Goal: Task Accomplishment & Management: Manage account settings

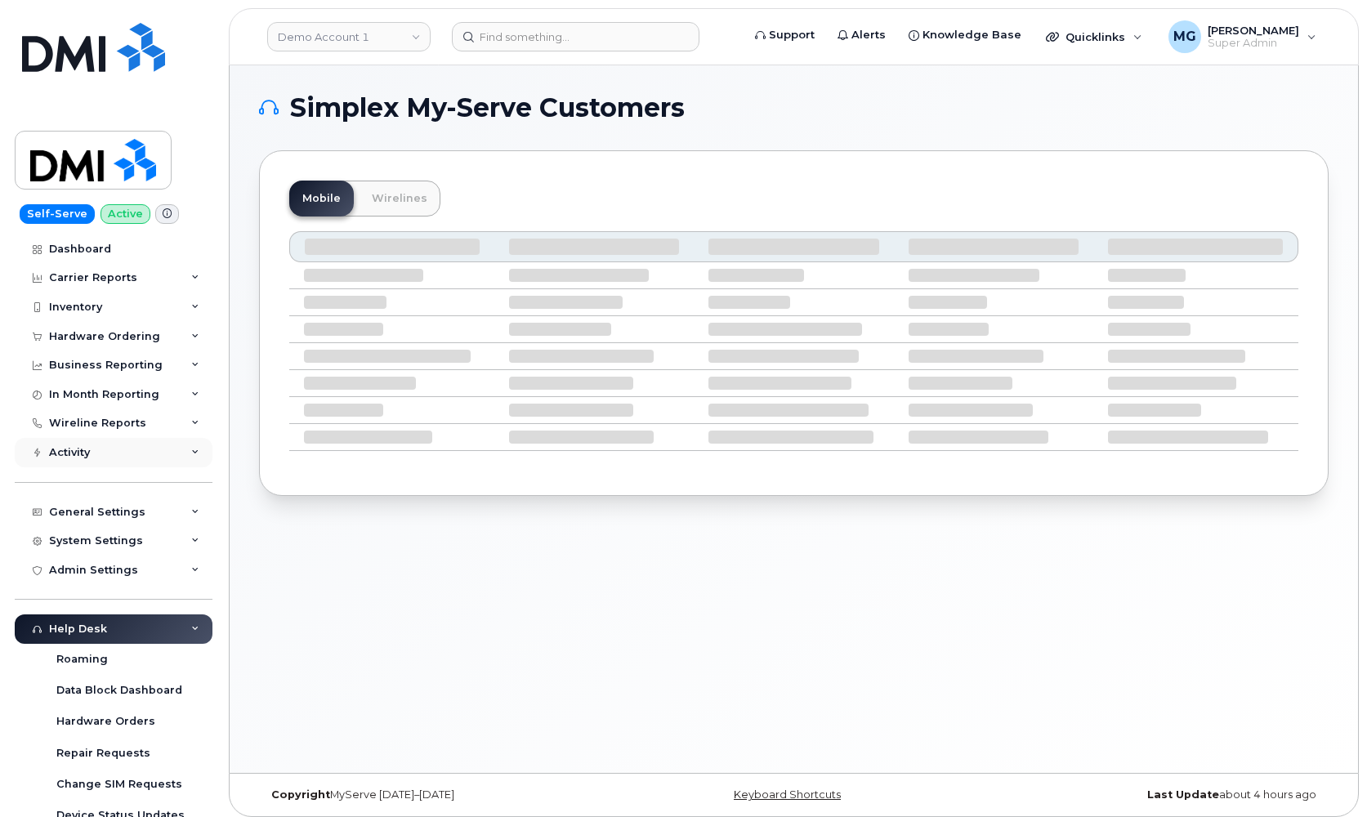
click at [76, 446] on div "Activity" at bounding box center [69, 452] width 41 height 13
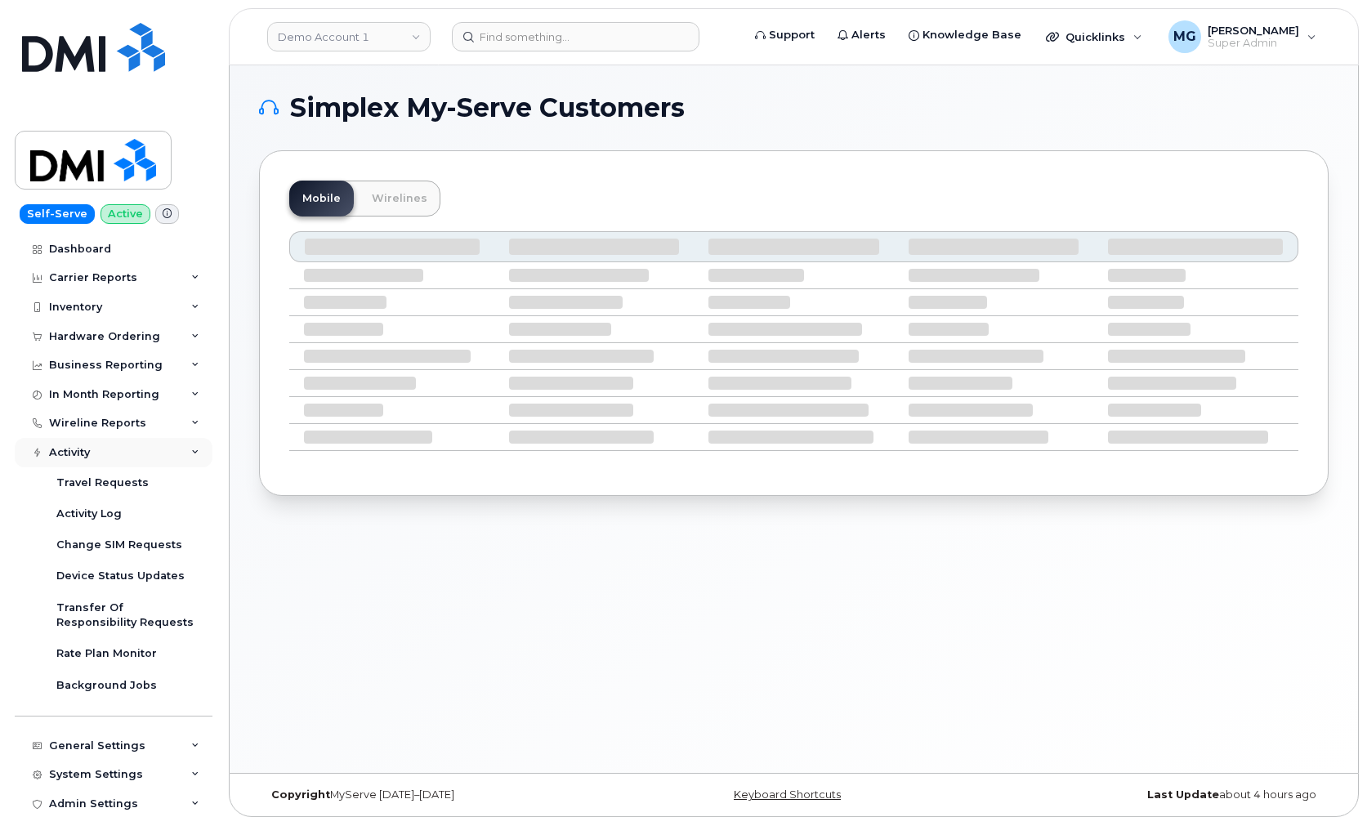
click at [76, 446] on div "Activity" at bounding box center [69, 452] width 41 height 13
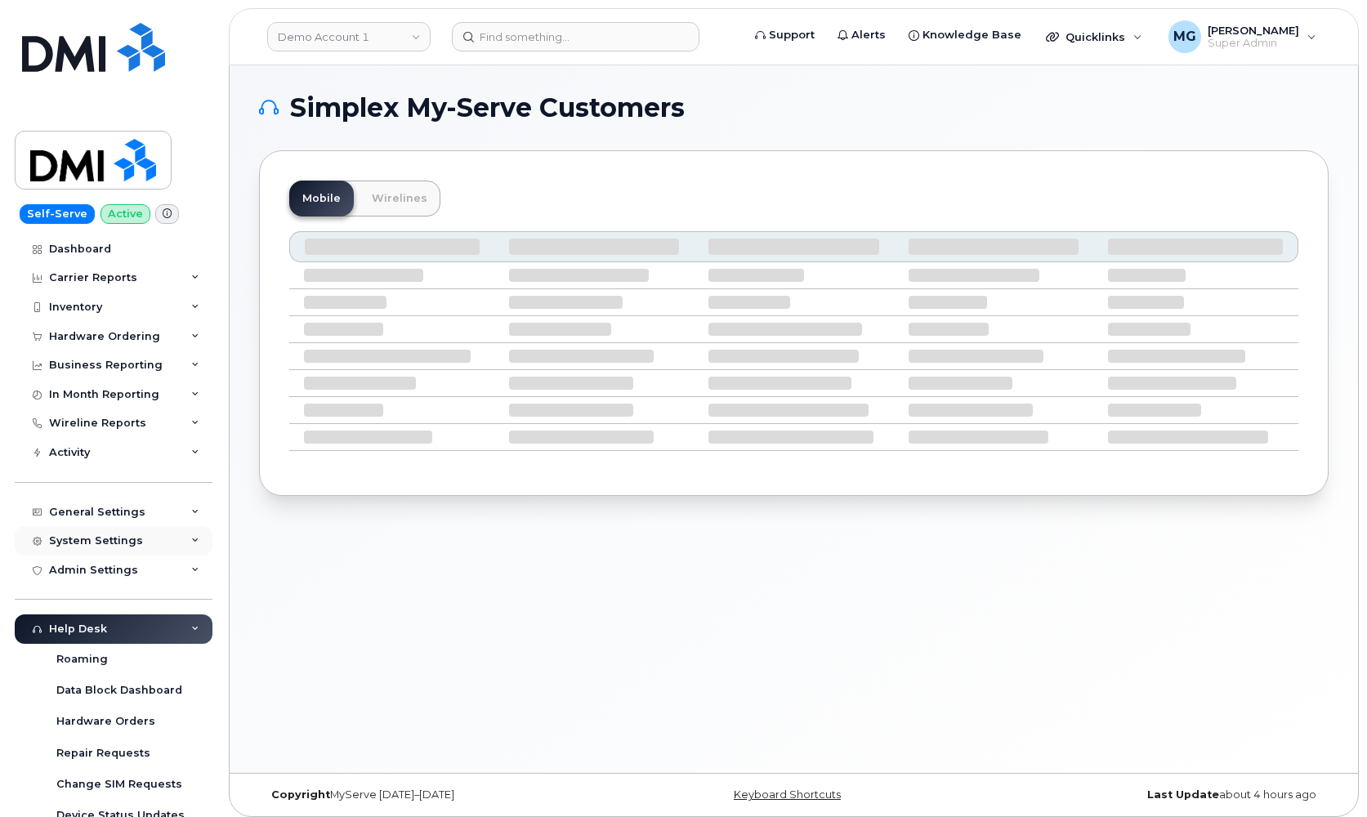
click at [103, 534] on div "System Settings" at bounding box center [96, 540] width 94 height 13
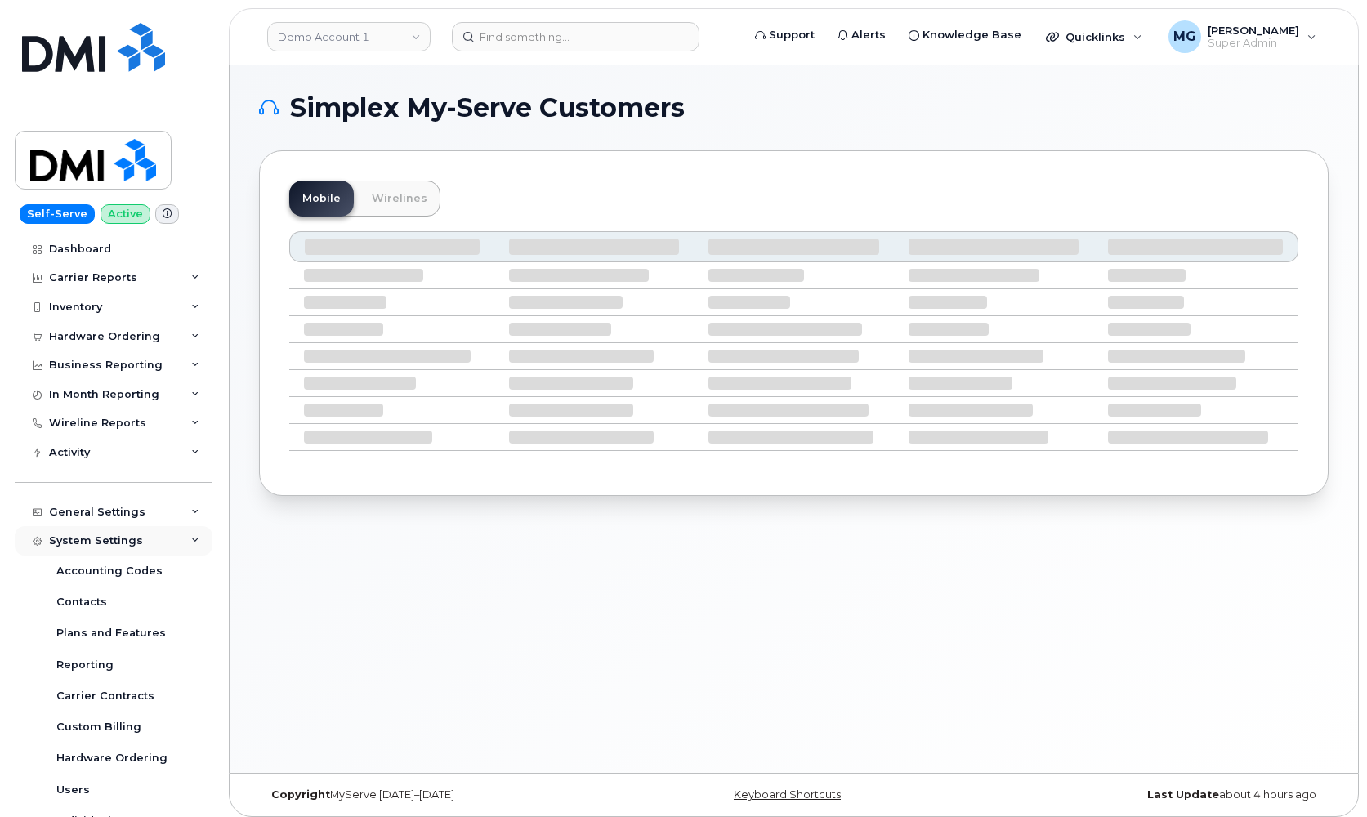
click at [103, 534] on div "System Settings" at bounding box center [96, 540] width 94 height 13
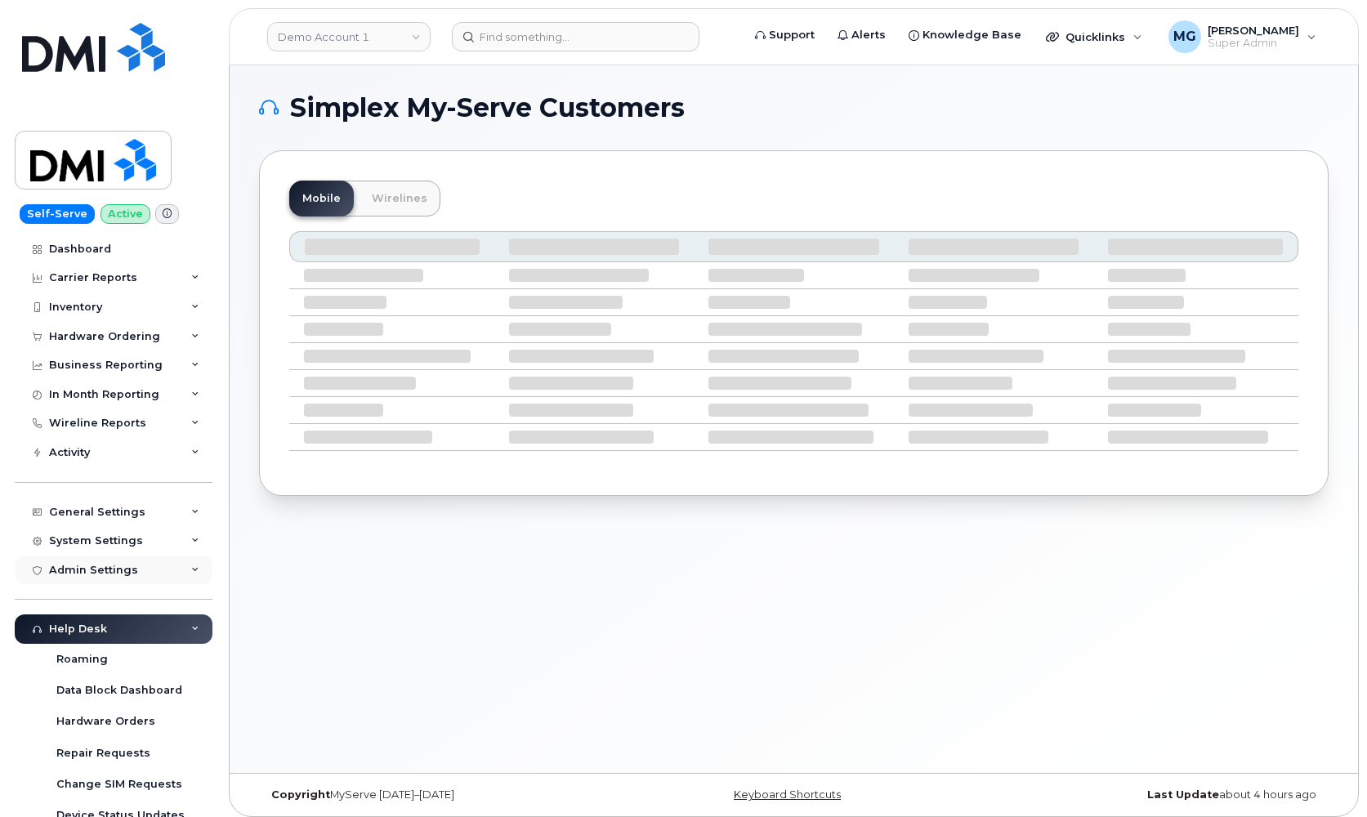
click at [91, 565] on div "Admin Settings" at bounding box center [93, 570] width 89 height 13
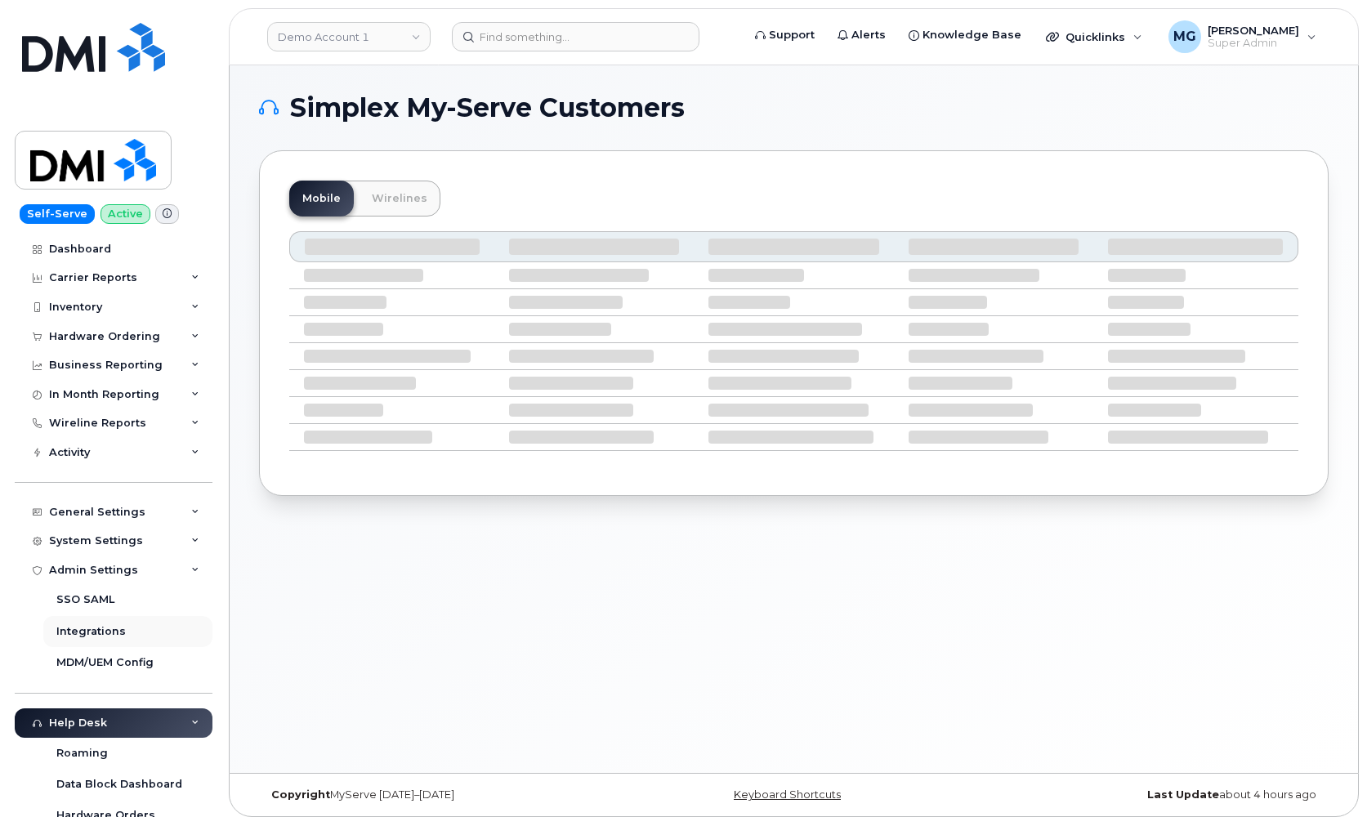
click at [88, 624] on div "Integrations" at bounding box center [90, 631] width 69 height 15
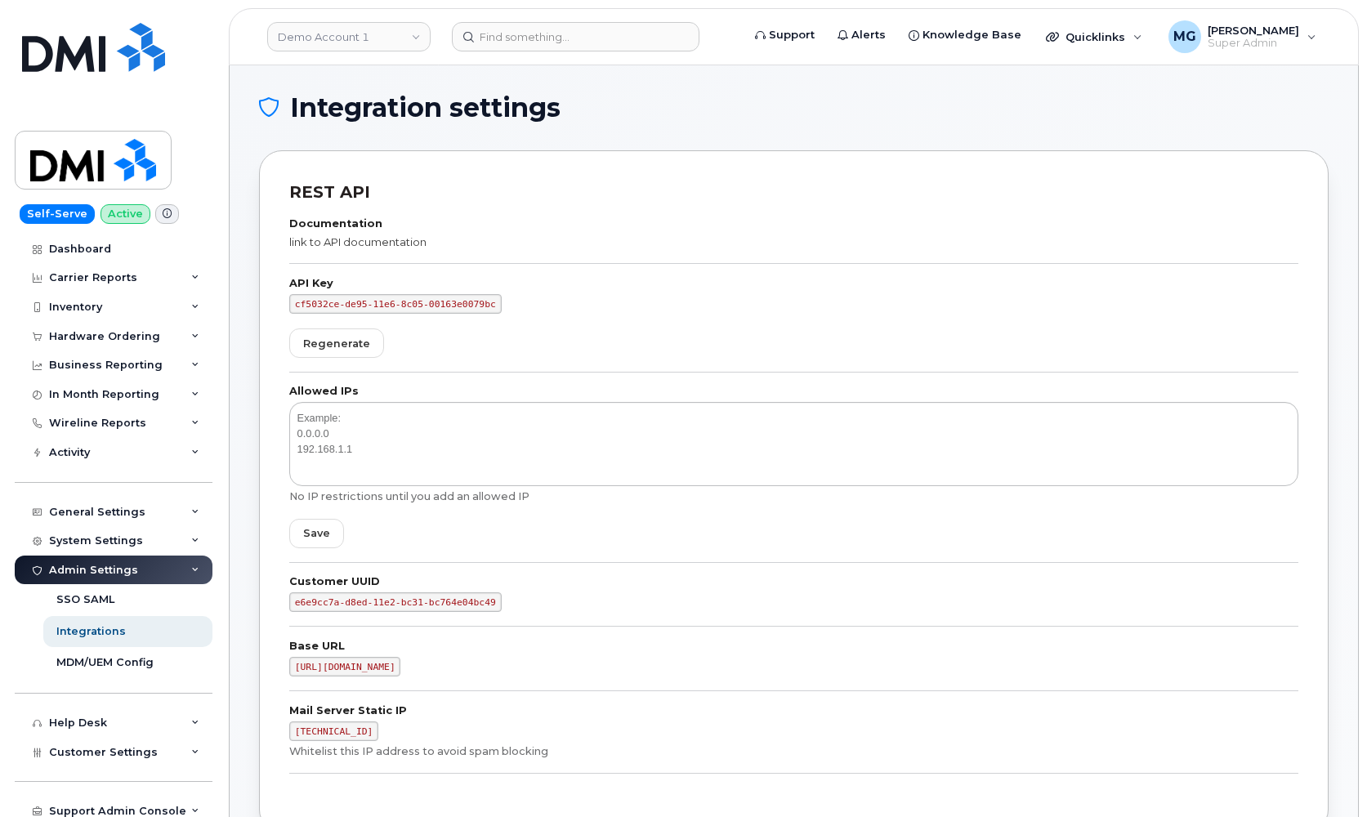
click at [391, 239] on link "link to API documentation" at bounding box center [357, 241] width 137 height 13
click at [384, 42] on link "Demo Account 1" at bounding box center [348, 36] width 163 height 29
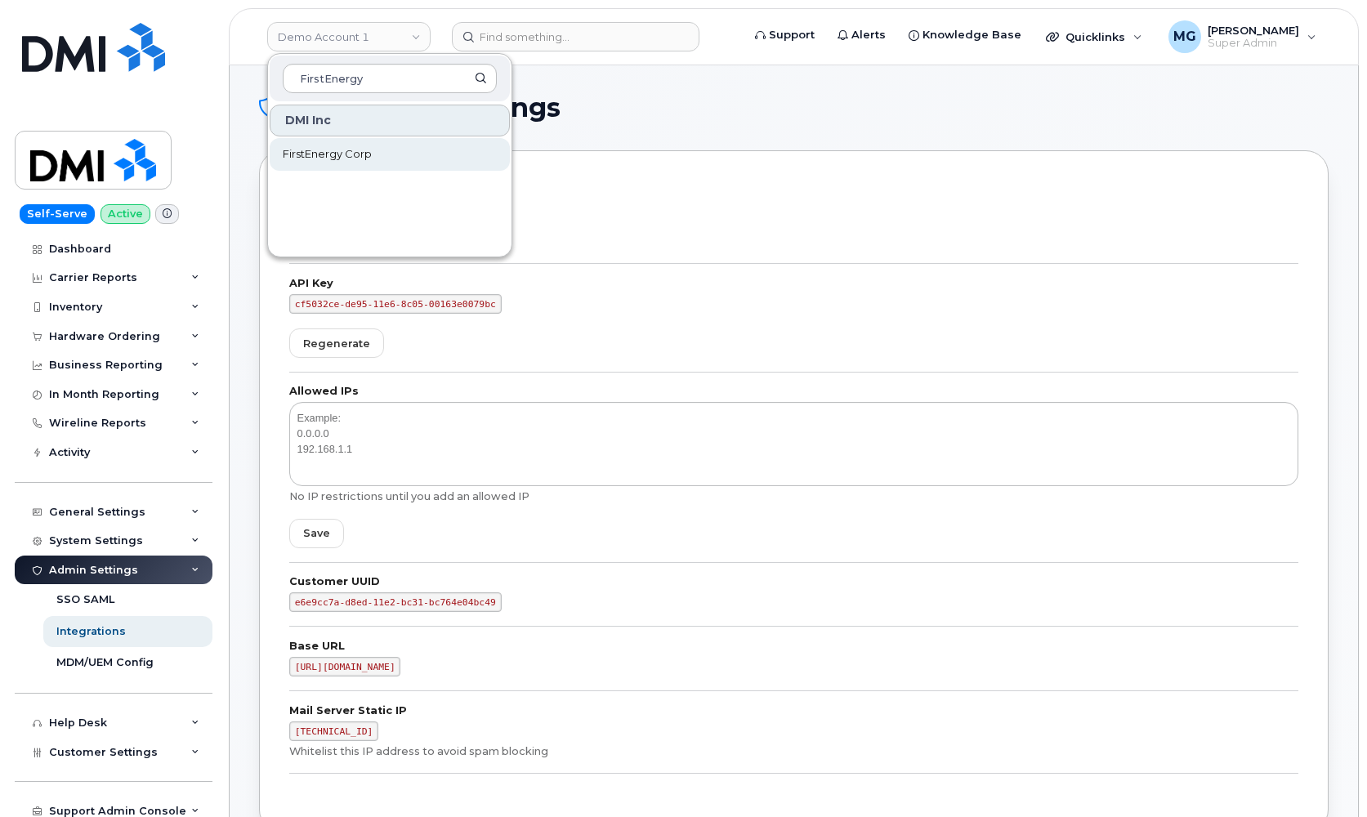
type input "FirstEnergy"
click at [327, 160] on span "FirstEnergy Corp" at bounding box center [327, 154] width 89 height 16
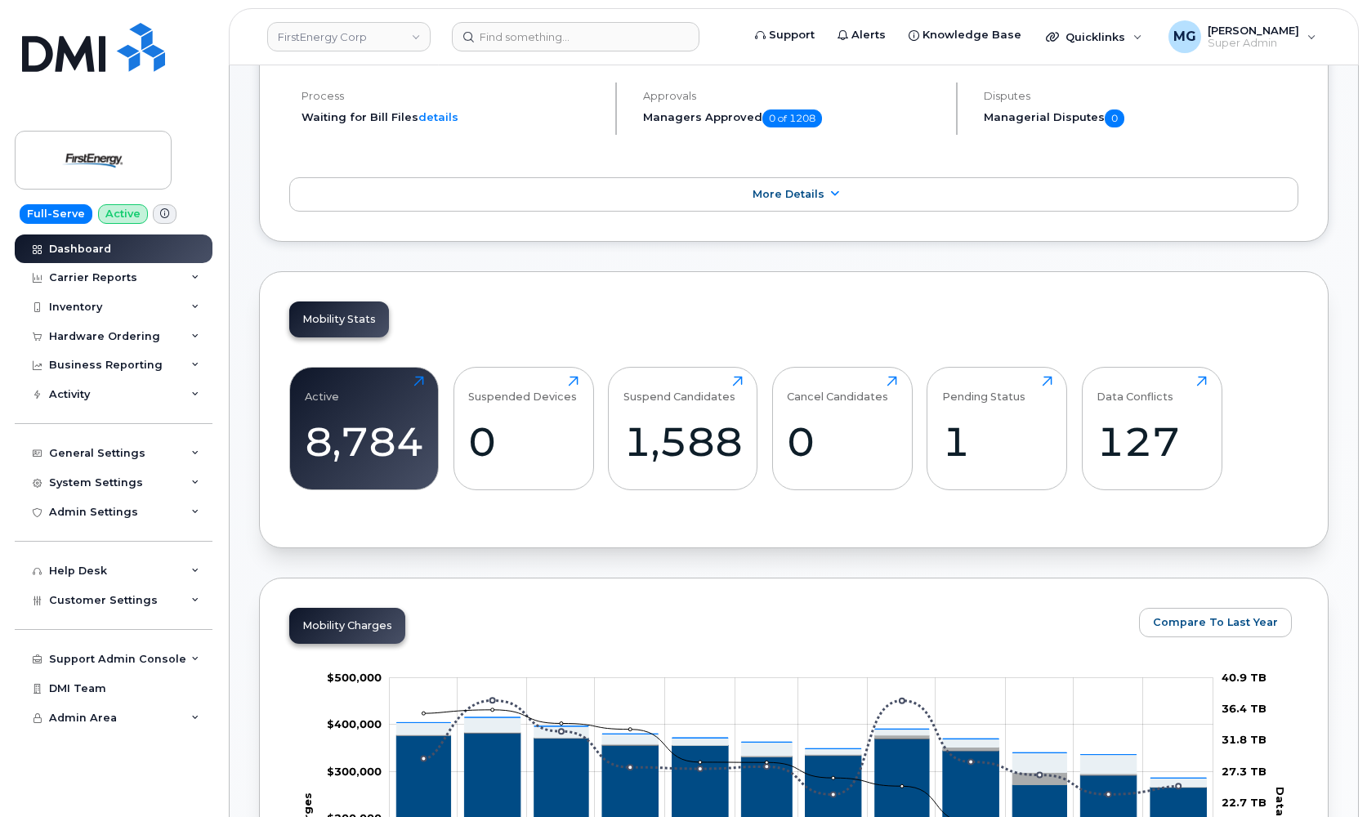
scroll to position [381, 0]
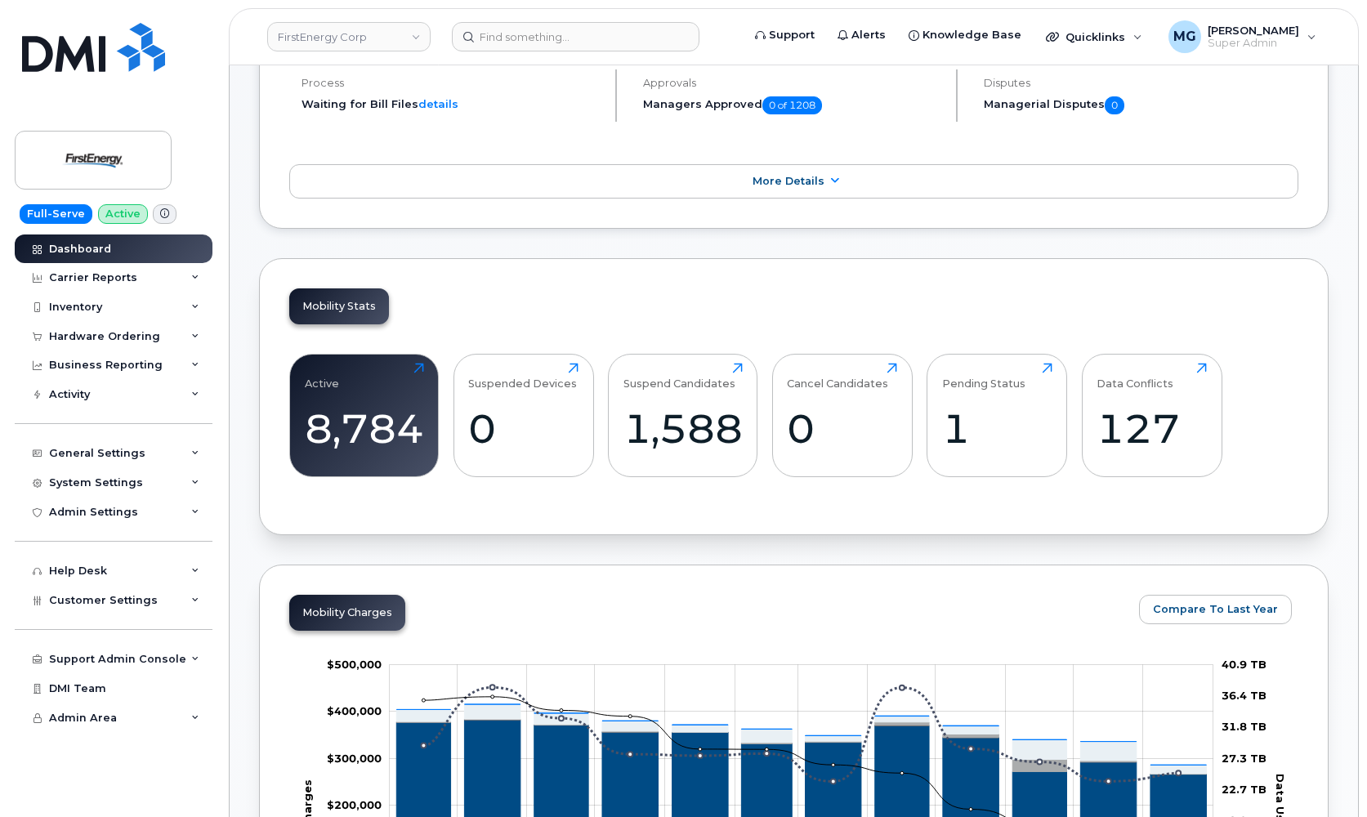
click at [1227, 333] on div "Mobility Stats Active 8,784 Click to view more Suspended Devices 0 Click to vie…" at bounding box center [793, 396] width 1069 height 277
click at [373, 36] on link "FirstEnergy Corp" at bounding box center [348, 36] width 163 height 29
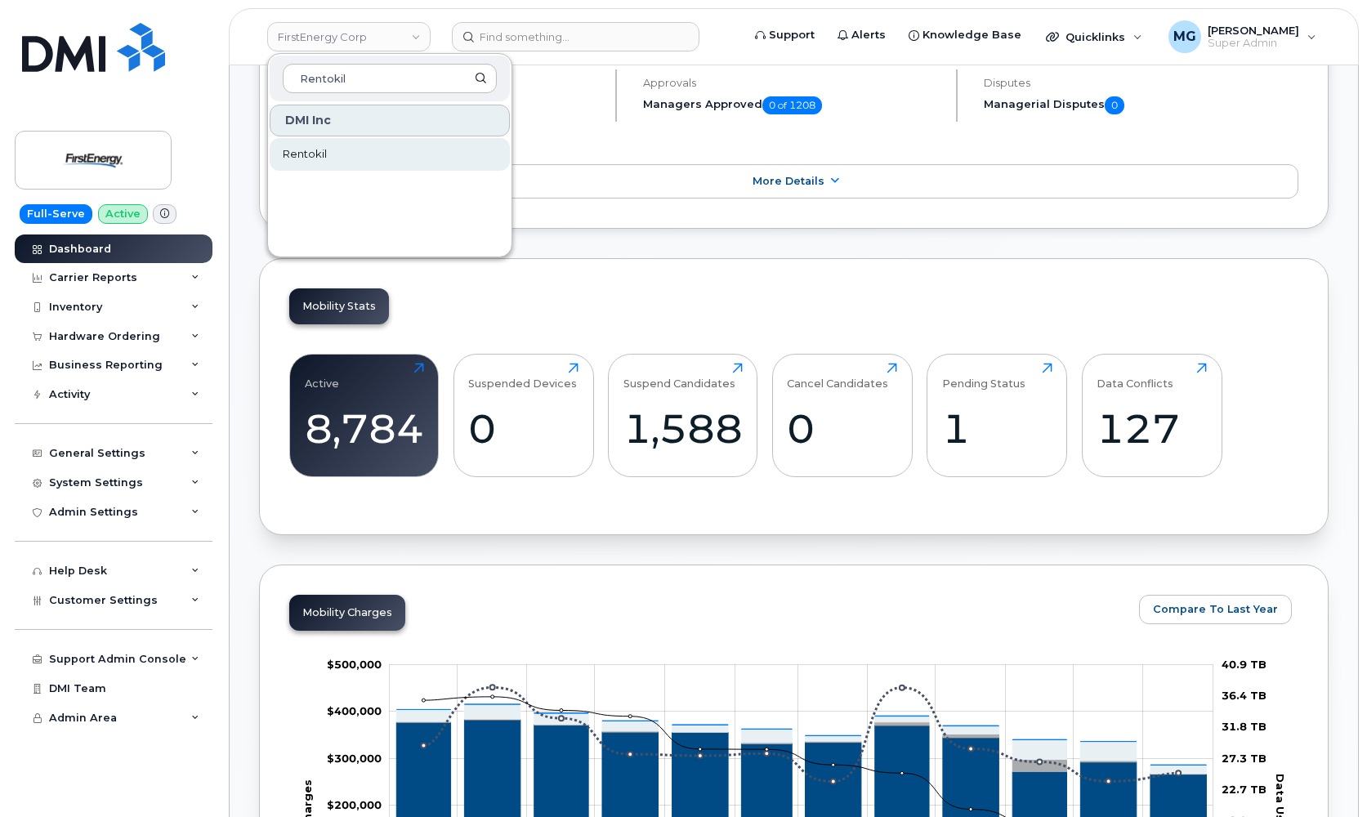
type input "Rentokil"
click at [310, 155] on span "Rentokil" at bounding box center [305, 154] width 44 height 16
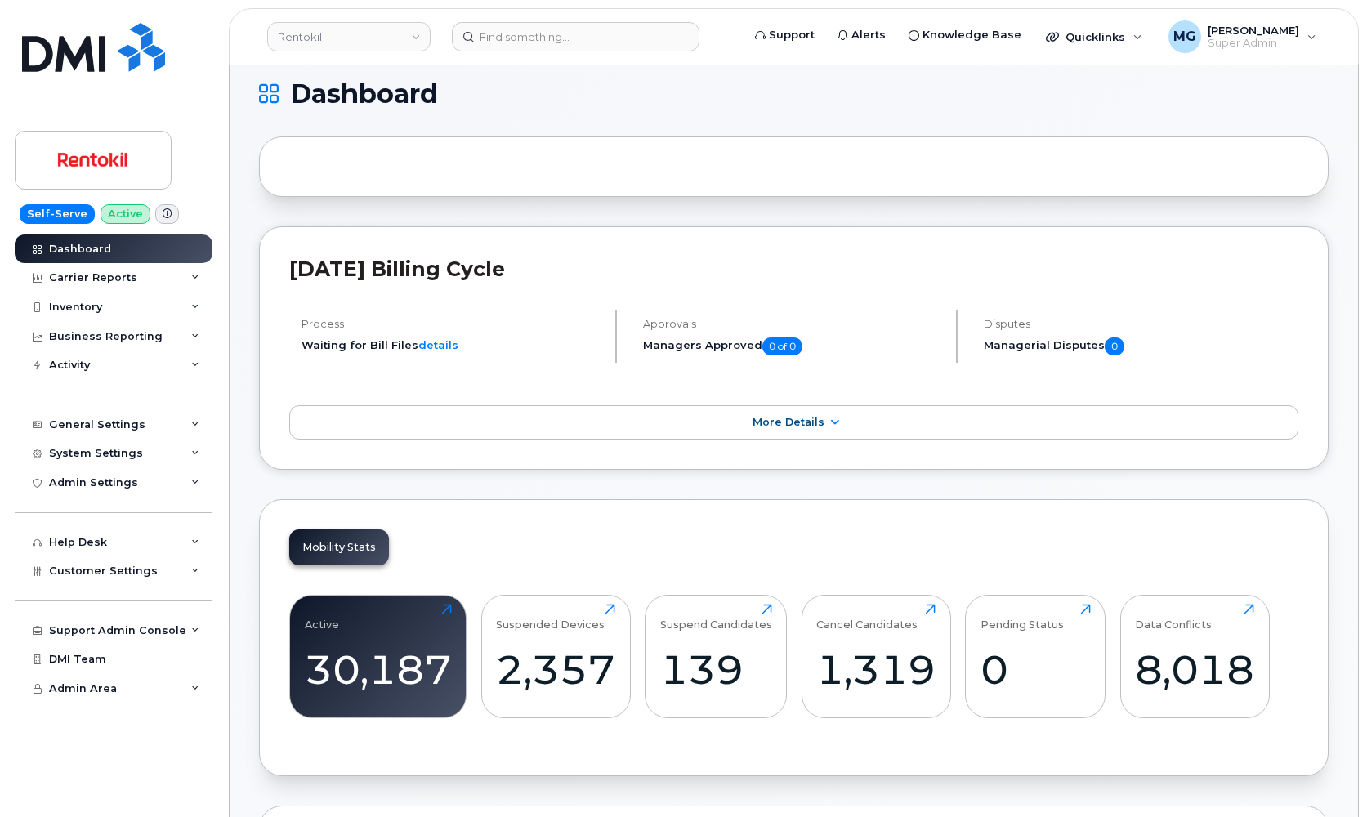
scroll to position [15, 1]
click at [918, 36] on icon at bounding box center [914, 35] width 11 height 11
click at [81, 360] on div "Activity" at bounding box center [69, 365] width 41 height 13
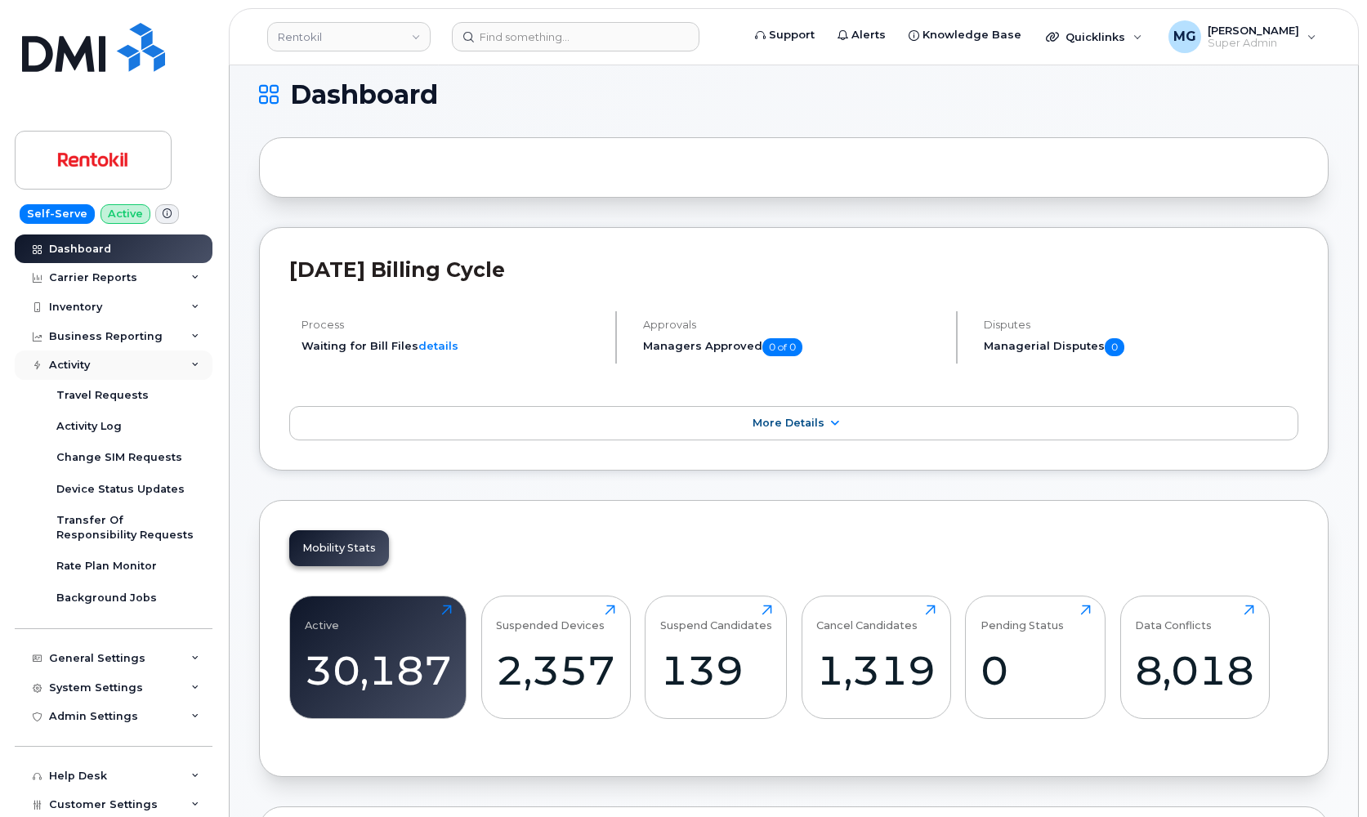
click at [81, 360] on div "Activity" at bounding box center [69, 365] width 41 height 13
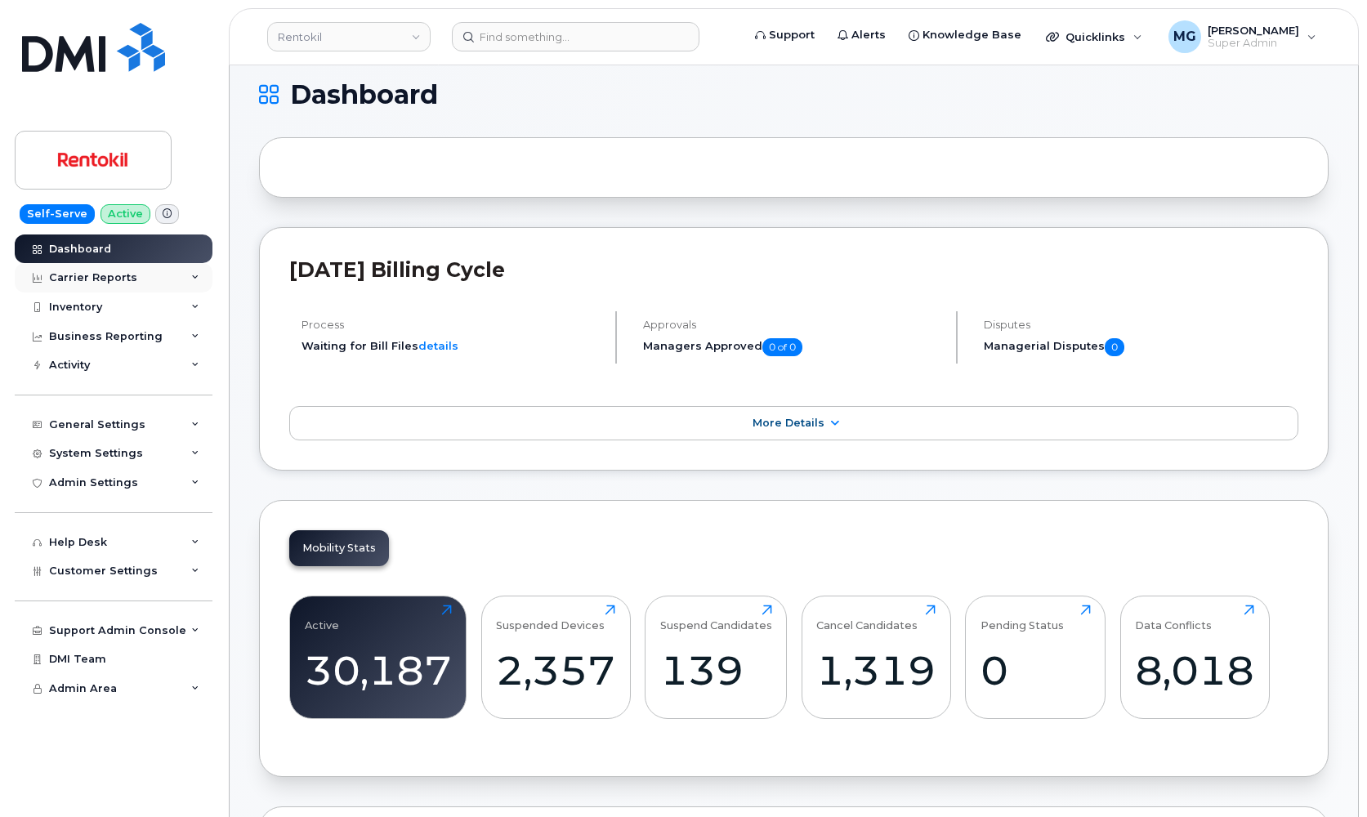
click at [96, 275] on div "Carrier Reports" at bounding box center [93, 277] width 88 height 13
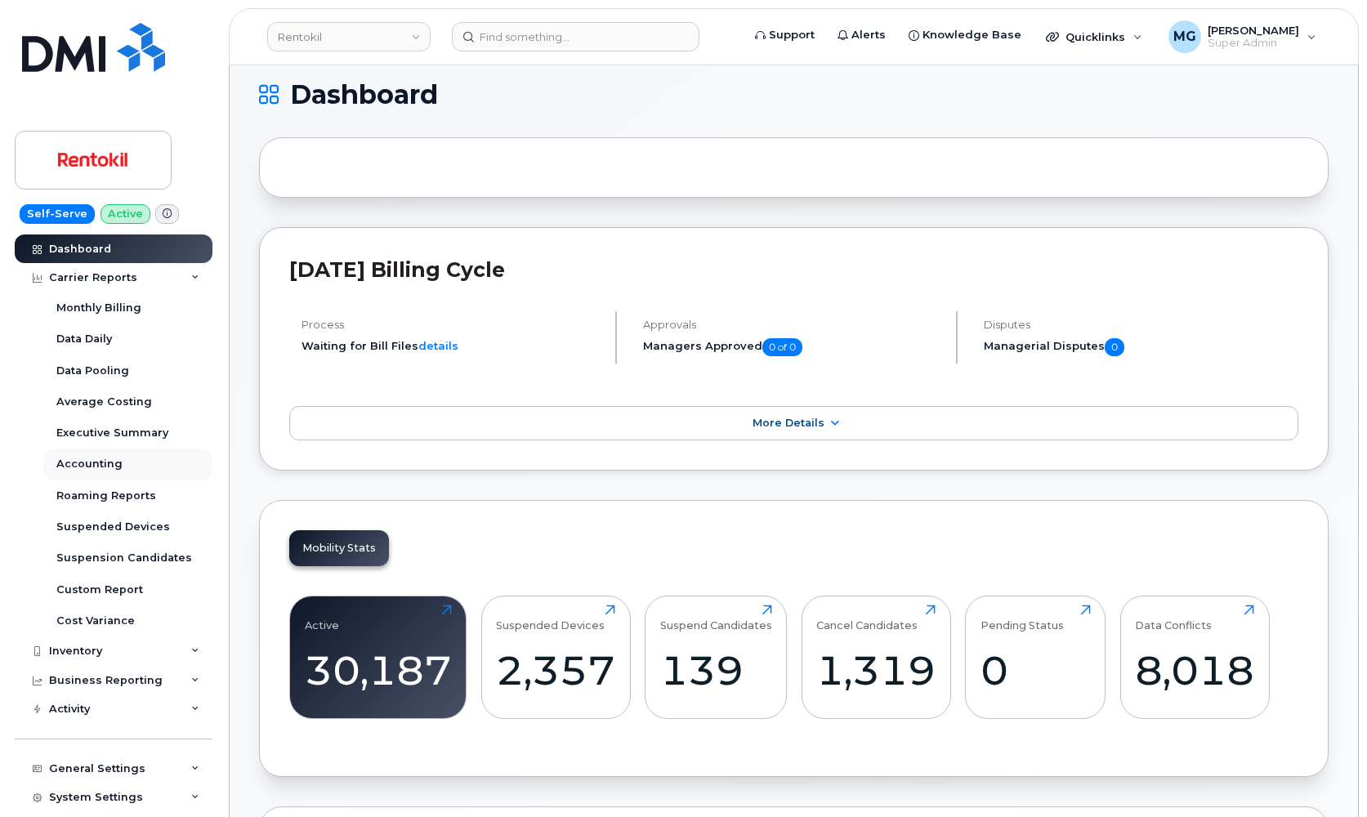
click at [96, 460] on div "Accounting" at bounding box center [89, 464] width 66 height 15
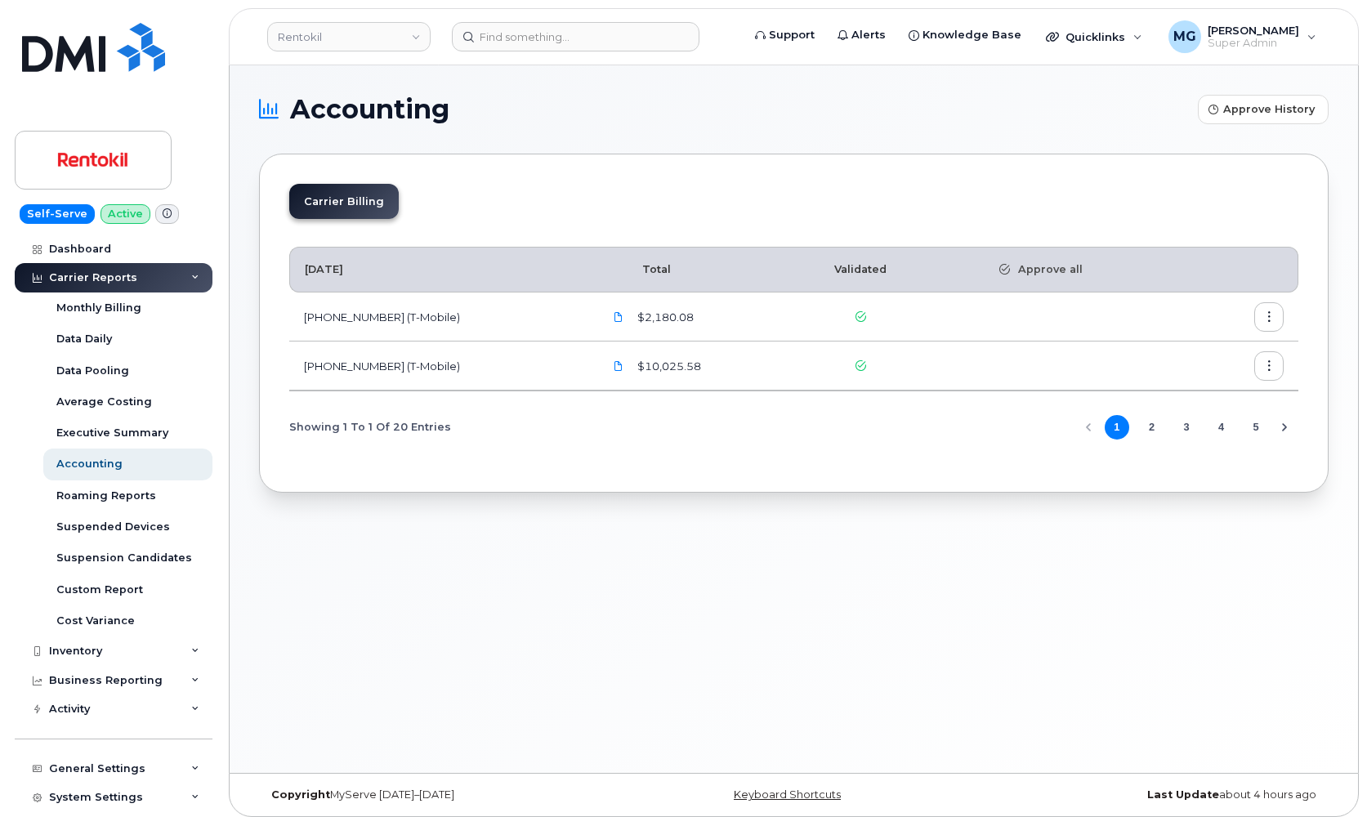
click at [1153, 426] on button "2" at bounding box center [1151, 427] width 25 height 25
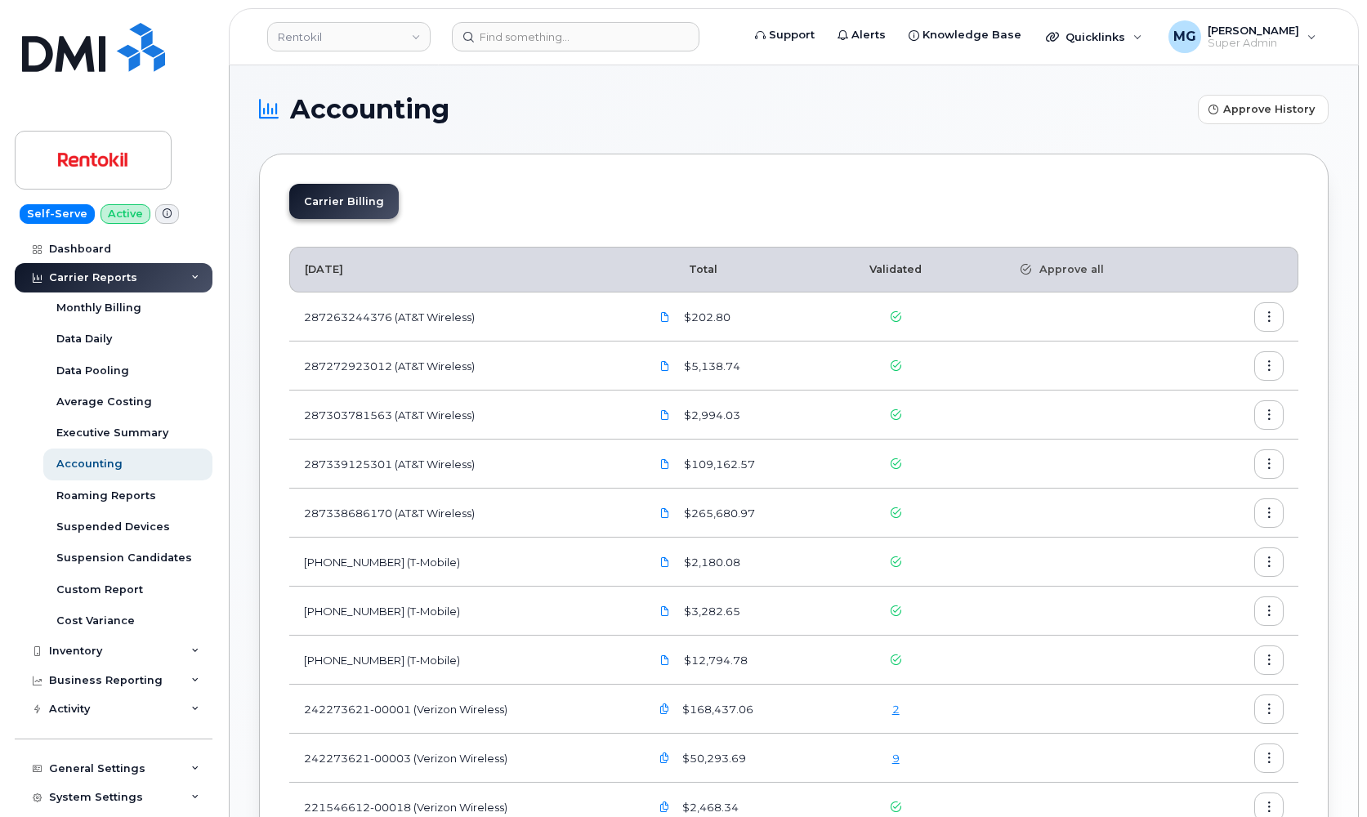
click at [1270, 319] on icon "button" at bounding box center [1269, 317] width 11 height 11
click at [1160, 351] on icon at bounding box center [1157, 351] width 11 height 11
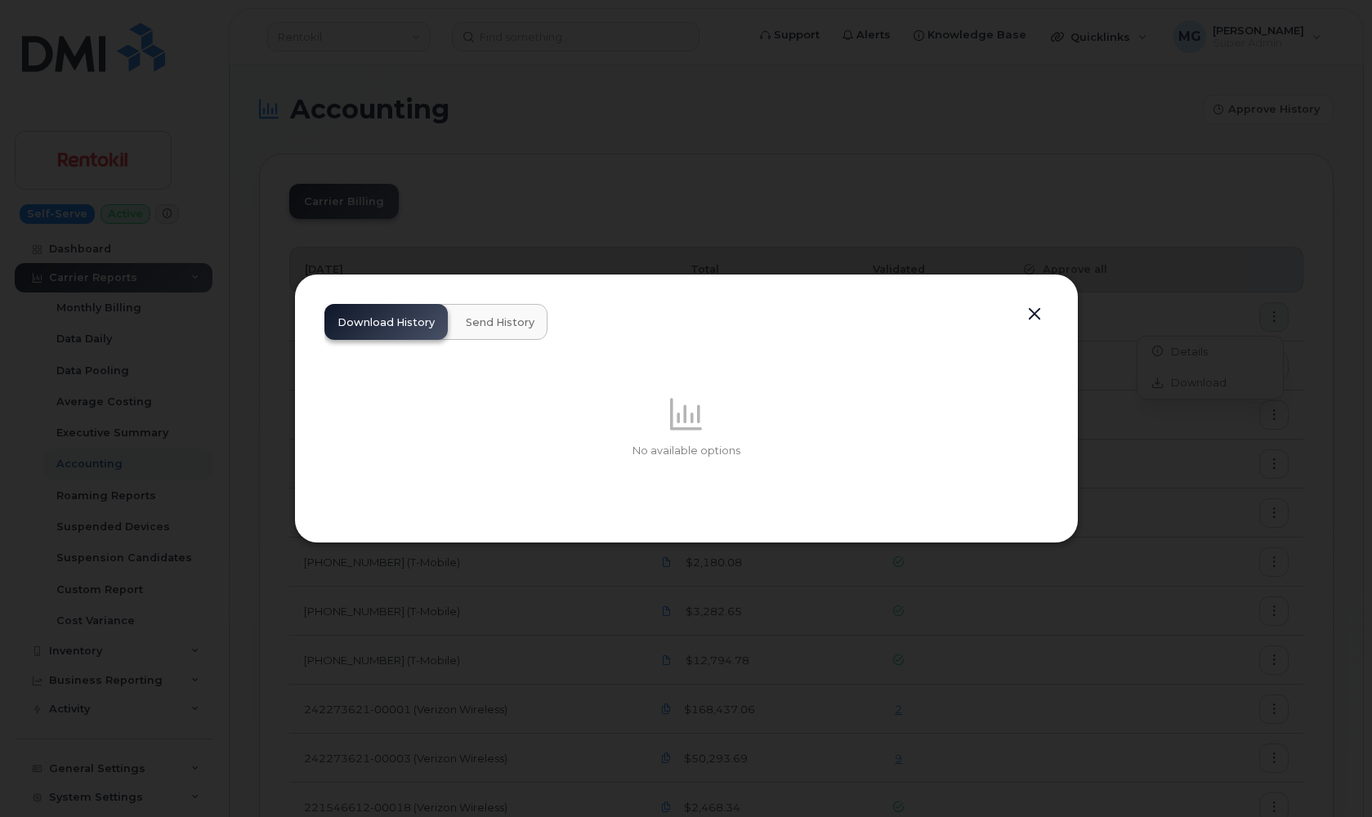
click at [484, 325] on span "Send History" at bounding box center [500, 322] width 69 height 13
click at [381, 322] on span "Download History" at bounding box center [385, 322] width 97 height 13
click at [1037, 314] on button "button" at bounding box center [1034, 314] width 25 height 23
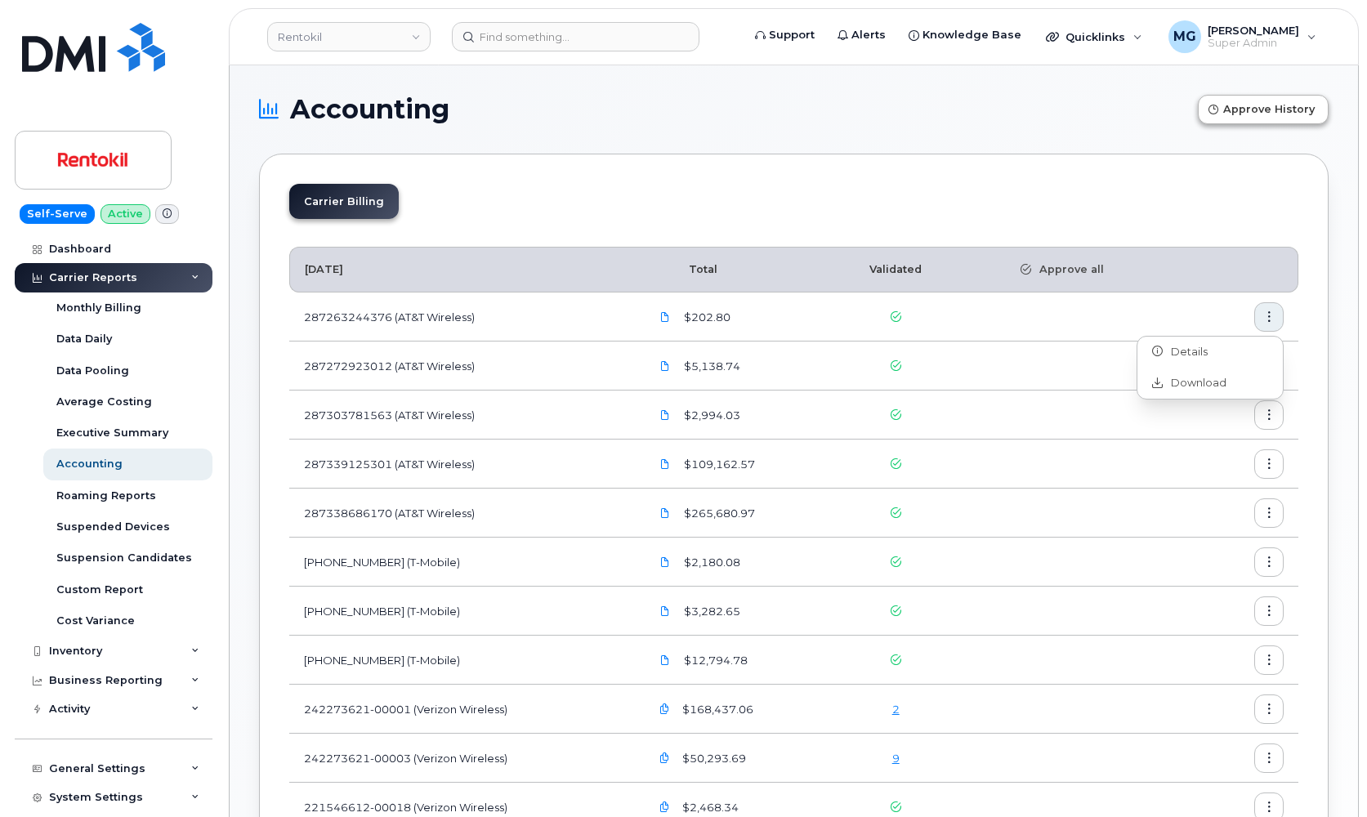
click at [1233, 108] on span "Approve History" at bounding box center [1269, 109] width 92 height 16
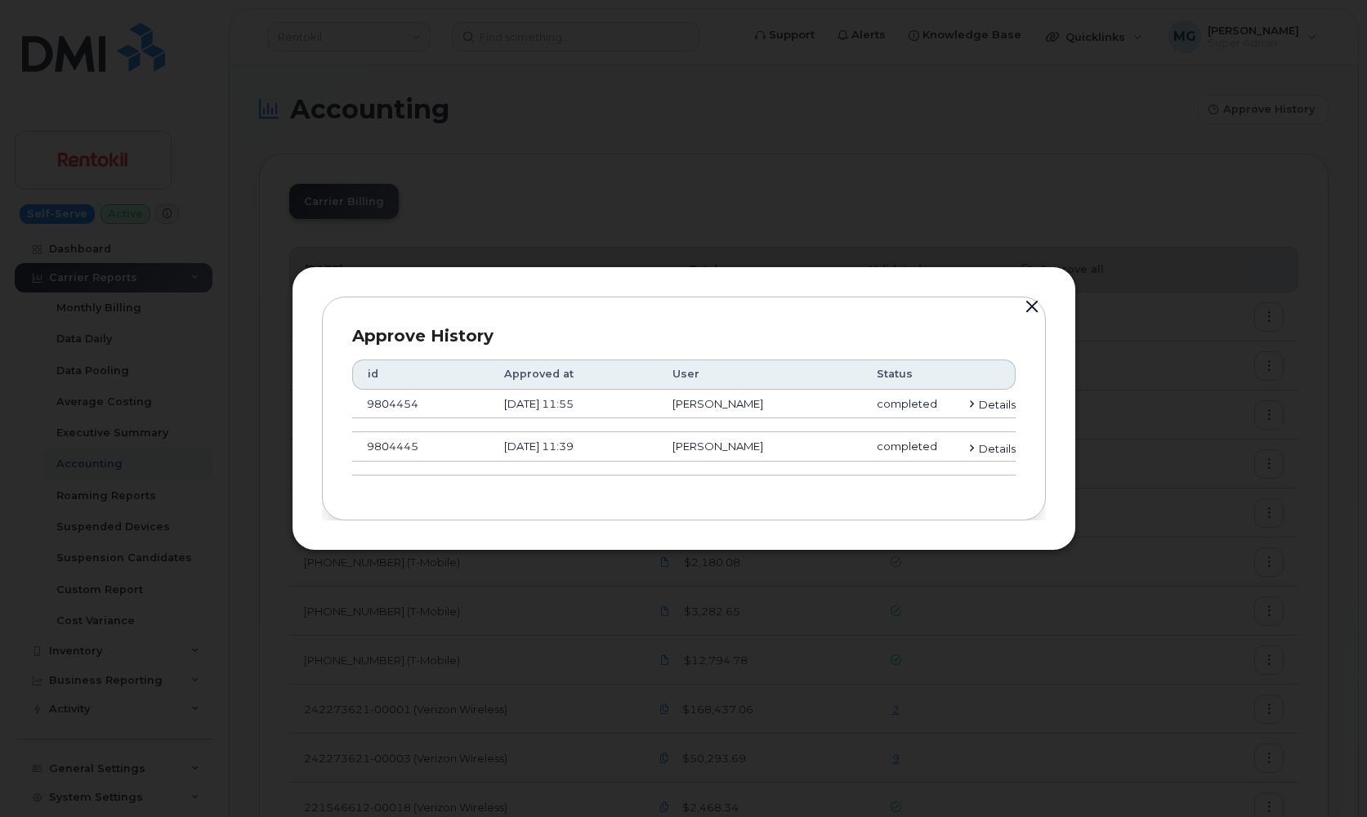
click at [989, 441] on summary "Details" at bounding box center [991, 449] width 50 height 16
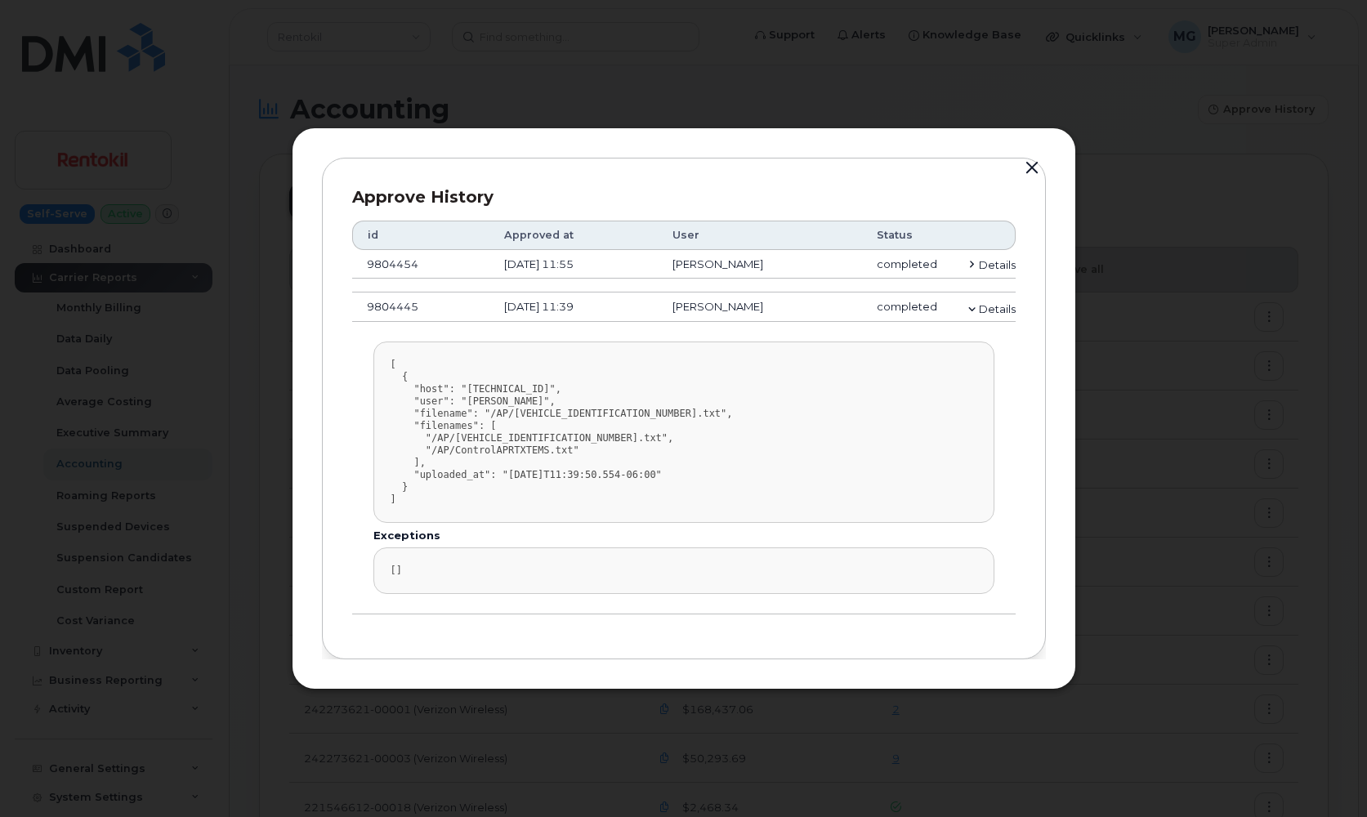
click at [1033, 170] on button "button" at bounding box center [1032, 168] width 25 height 23
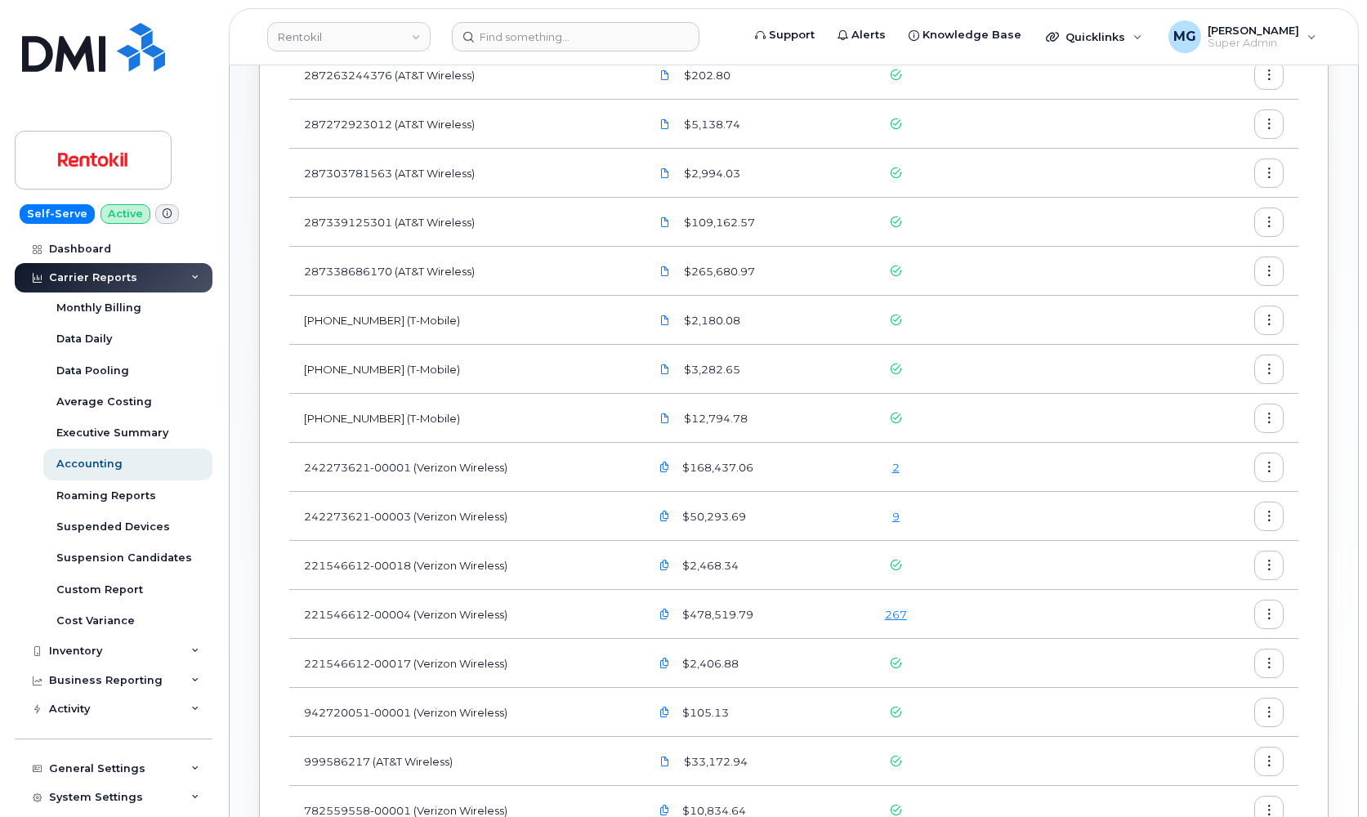
scroll to position [243, 1]
click at [668, 471] on button "button" at bounding box center [664, 465] width 29 height 29
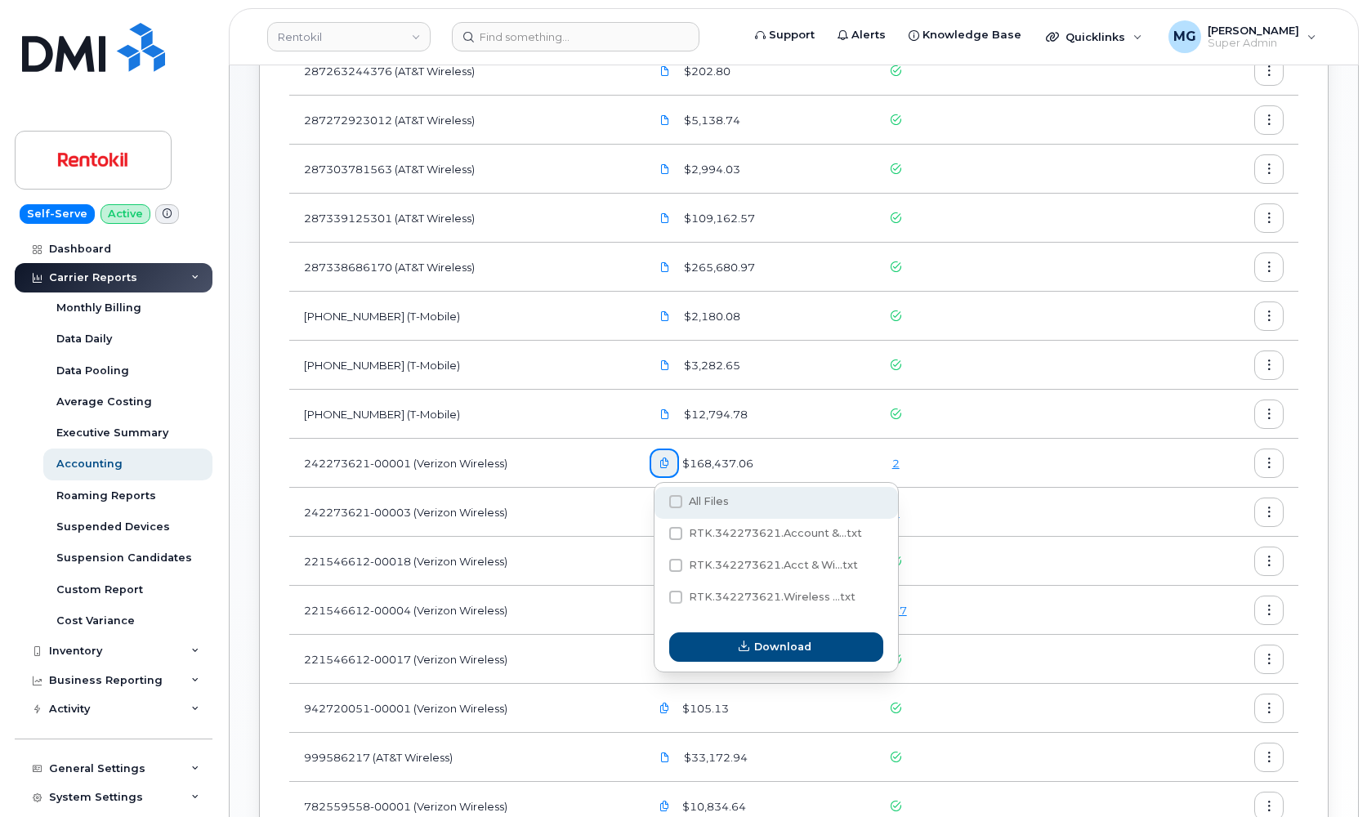
scroll to position [248, 1]
click at [673, 501] on span at bounding box center [675, 499] width 13 height 13
click at [658, 501] on input "All Files" at bounding box center [654, 501] width 8 height 8
checkbox input "true"
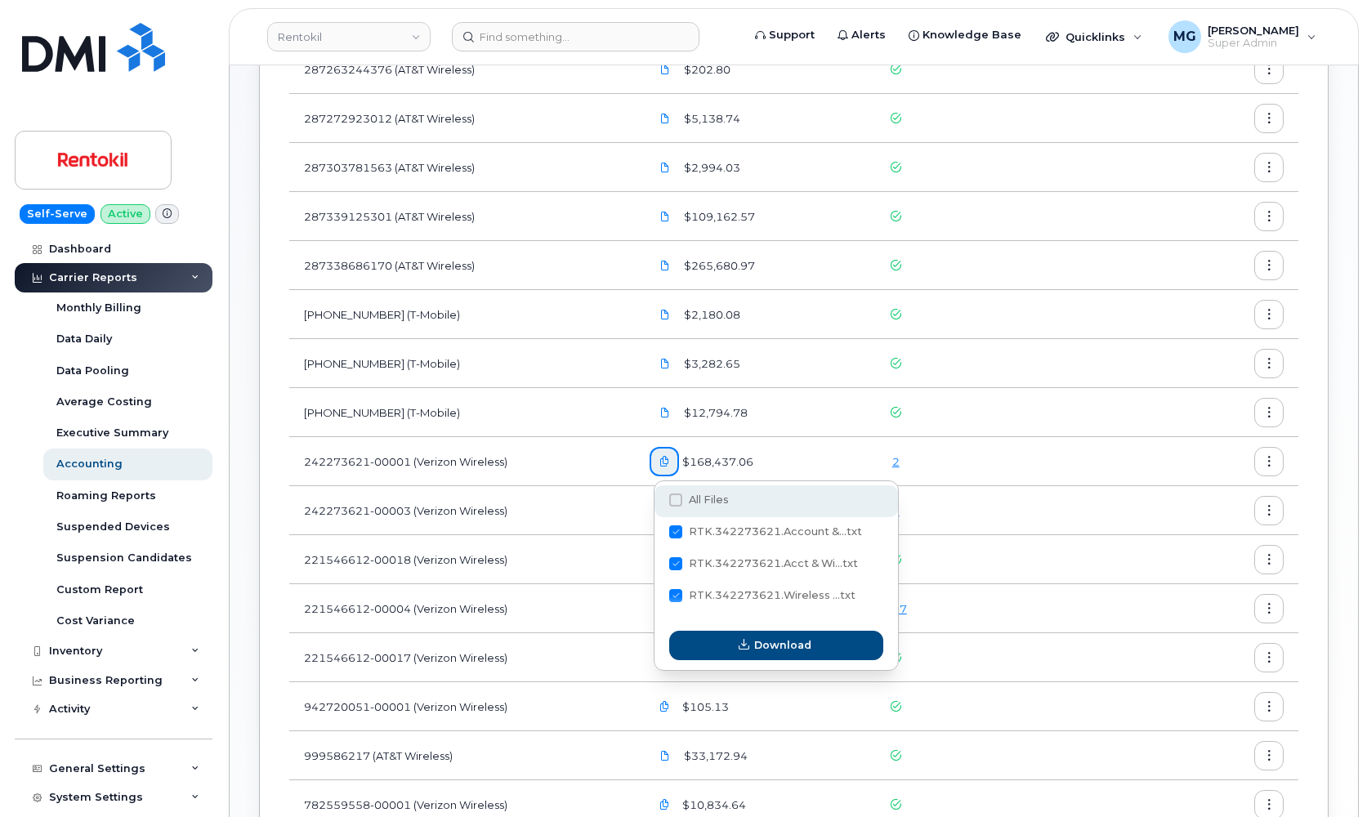
checkbox input "true"
